Goal: Navigation & Orientation: Find specific page/section

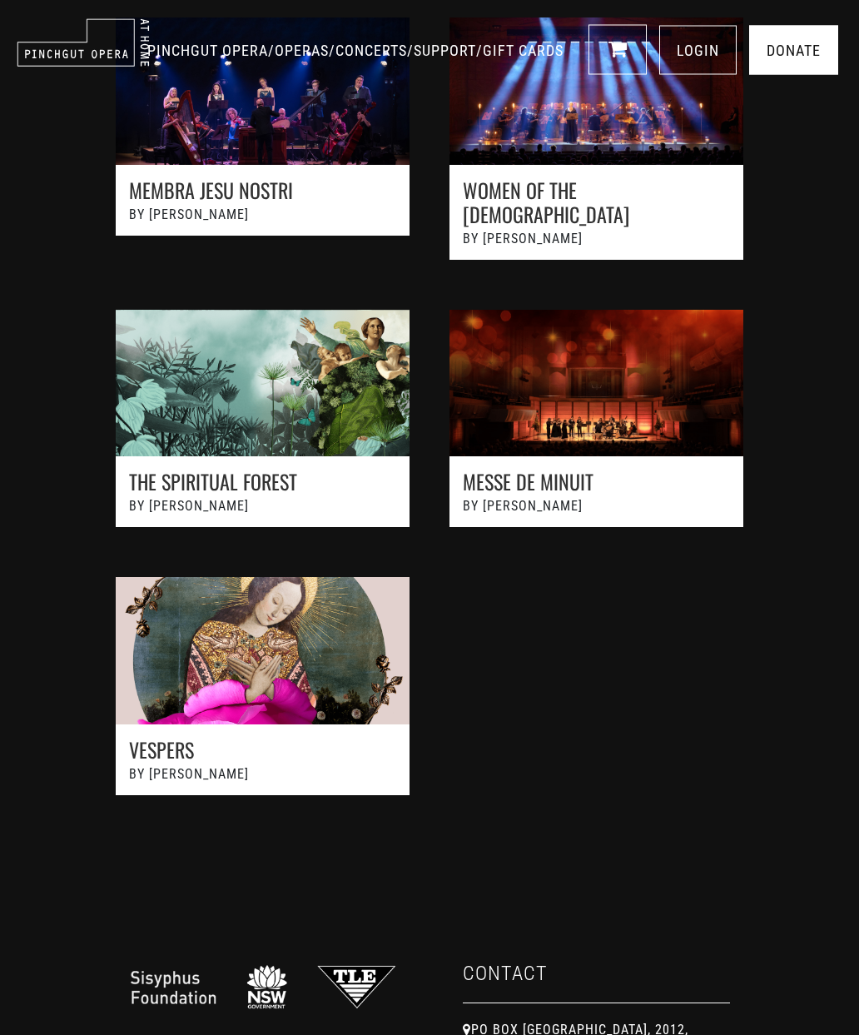
scroll to position [2020, 0]
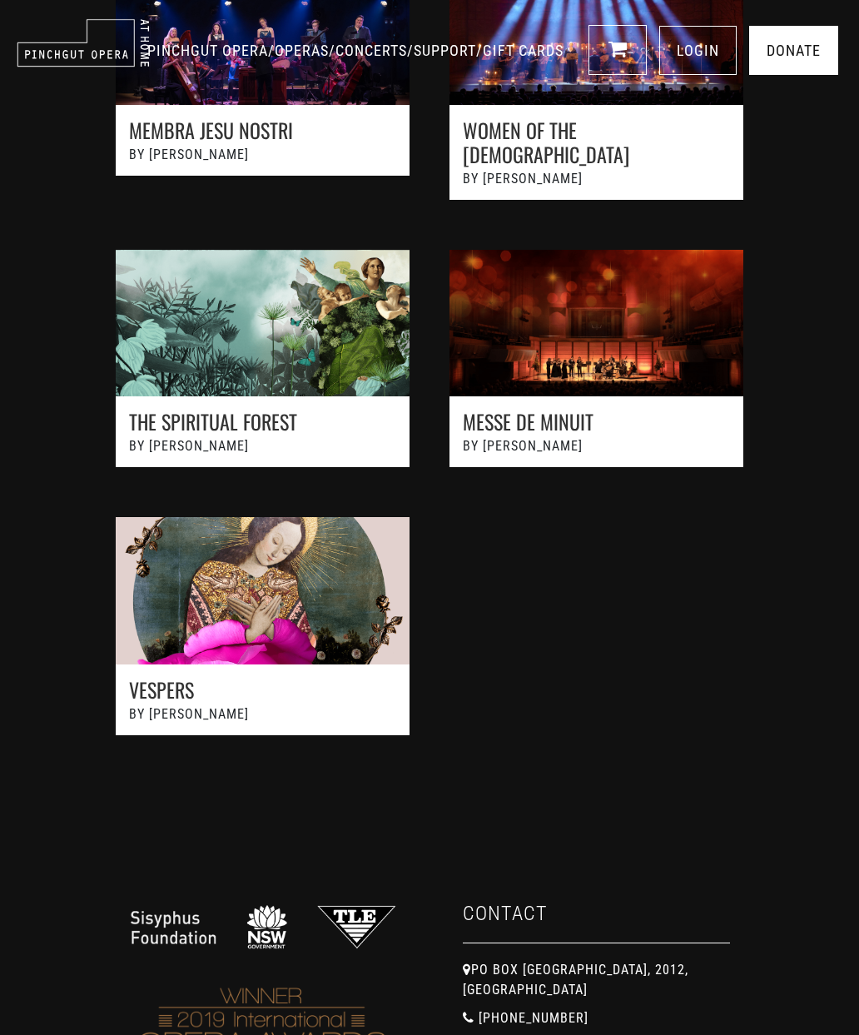
click at [329, 652] on link at bounding box center [263, 634] width 334 height 268
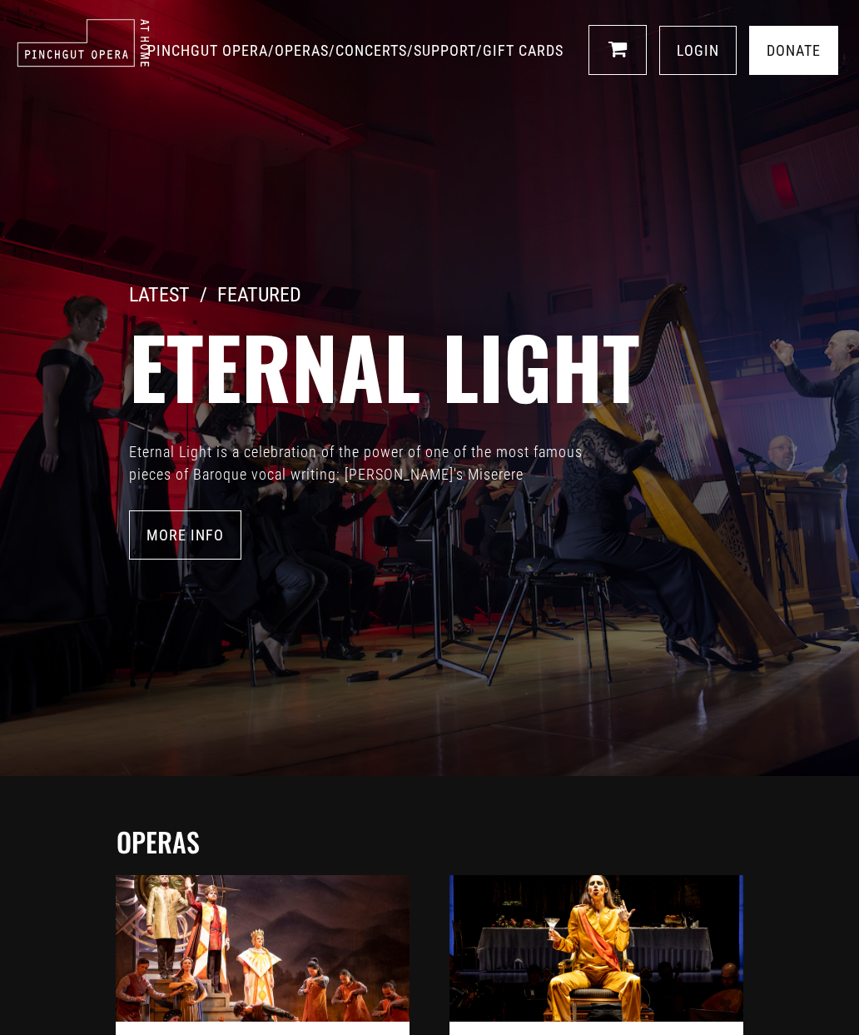
click at [849, 420] on div "LATEST / FEATURED Eternal Light Eternal Light is a celebration of the power of …" at bounding box center [429, 388] width 859 height 776
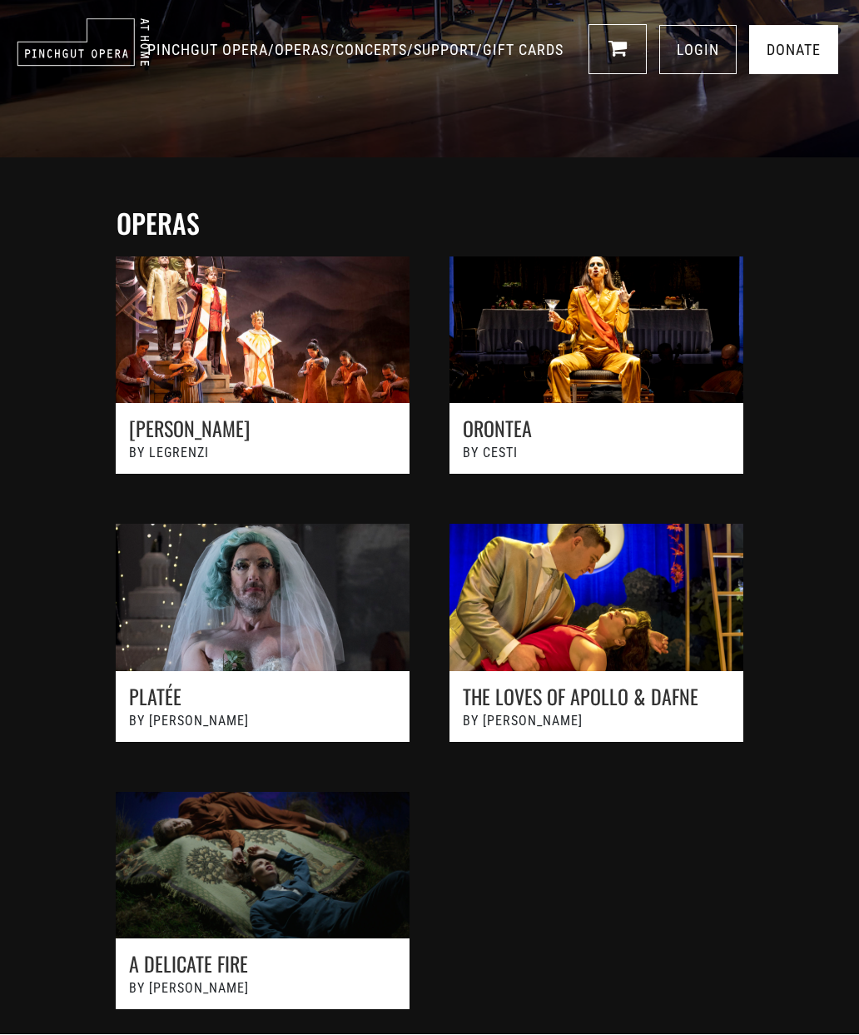
scroll to position [619, 0]
click at [626, 663] on link at bounding box center [597, 641] width 334 height 268
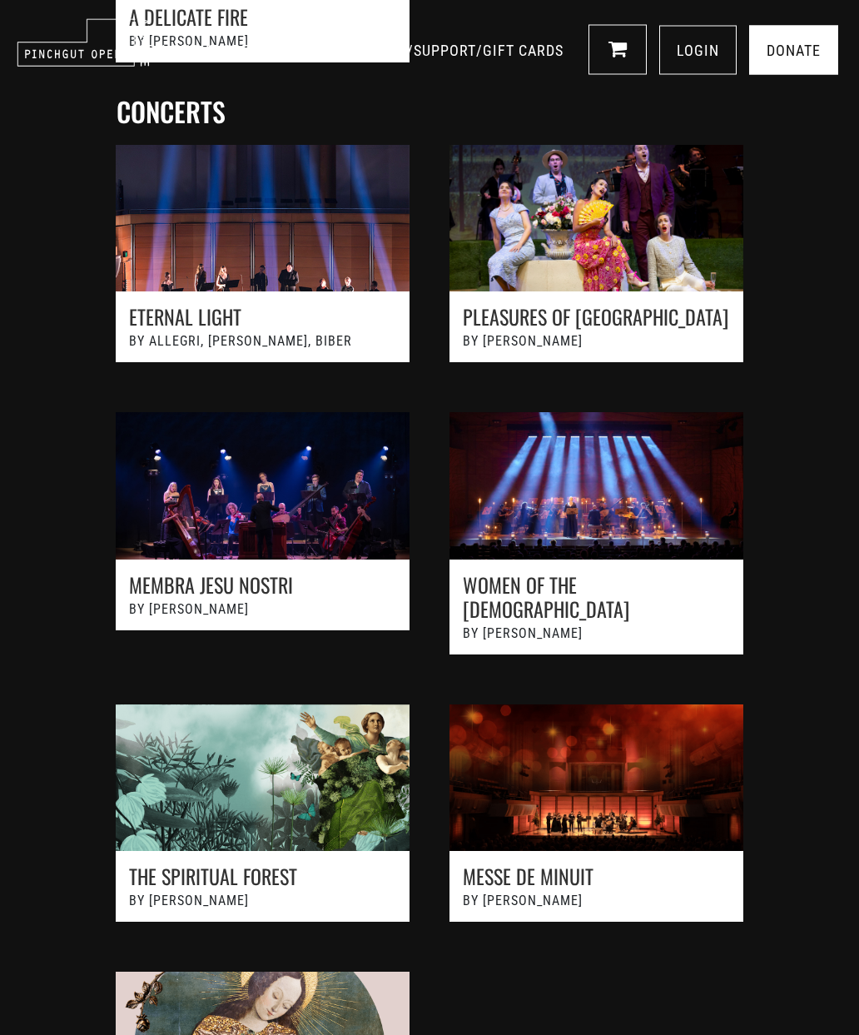
scroll to position [1565, 0]
click at [625, 506] on link at bounding box center [597, 540] width 334 height 291
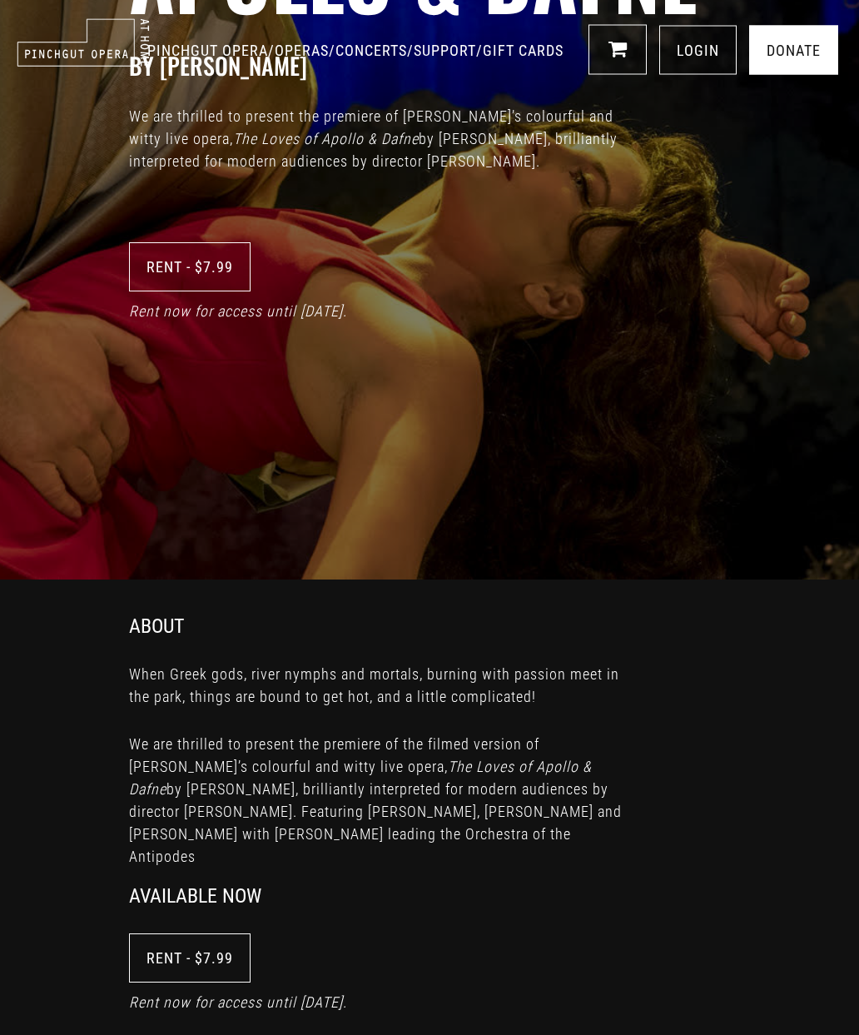
scroll to position [444, 0]
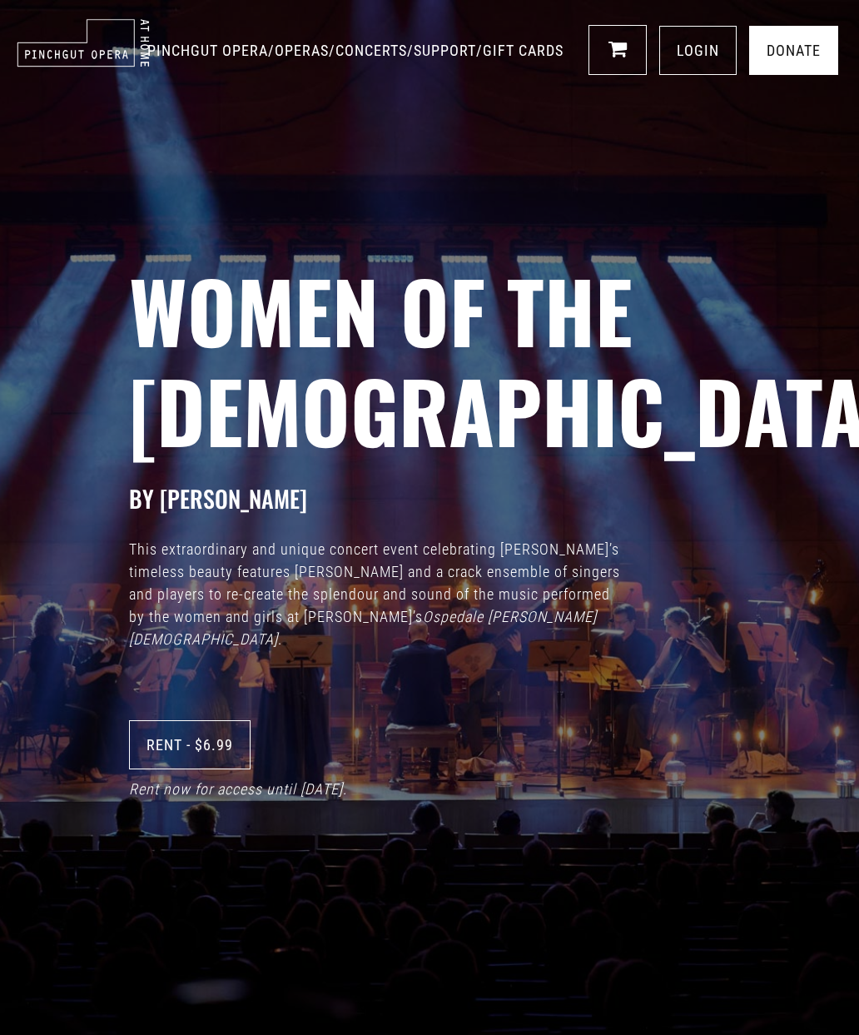
click at [275, 59] on link "OPERAS" at bounding box center [302, 50] width 54 height 17
click at [147, 59] on link "PINCHGUT OPERA" at bounding box center [207, 50] width 121 height 17
